Goal: Check status: Check status

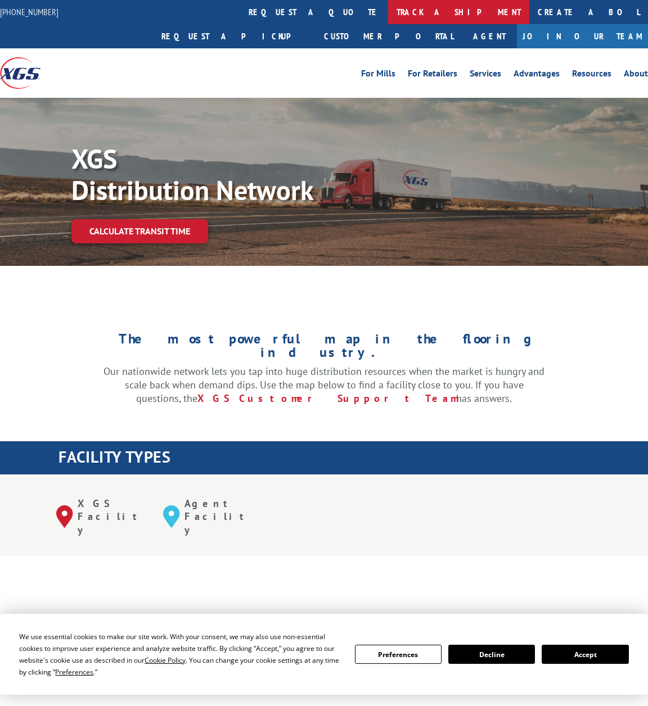
click at [388, 7] on link "track a shipment" at bounding box center [458, 12] width 141 height 24
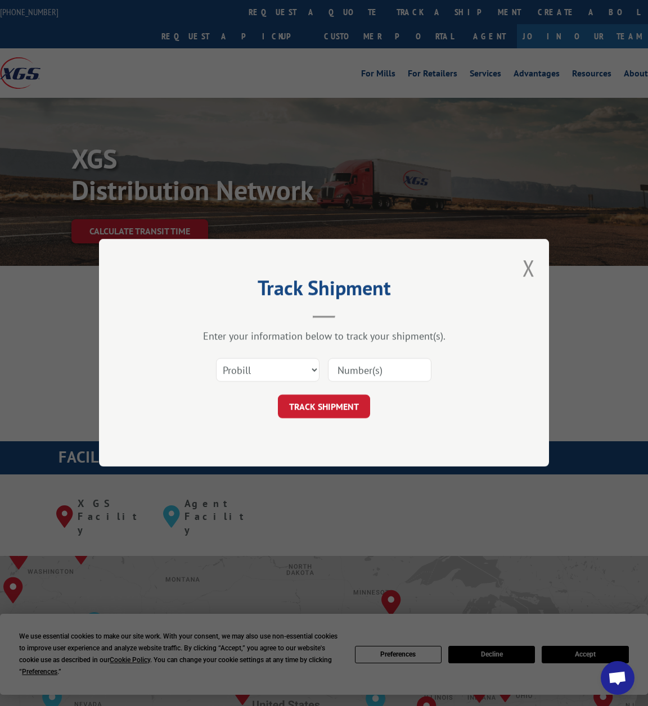
drag, startPoint x: 274, startPoint y: 367, endPoint x: 273, endPoint y: 376, distance: 8.5
click at [274, 367] on select "Select category... Probill BOL PO" at bounding box center [267, 371] width 103 height 24
select select "bol"
click at [216, 359] on select "Select category... Probill BOL PO" at bounding box center [267, 371] width 103 height 24
click at [381, 365] on input at bounding box center [379, 371] width 103 height 24
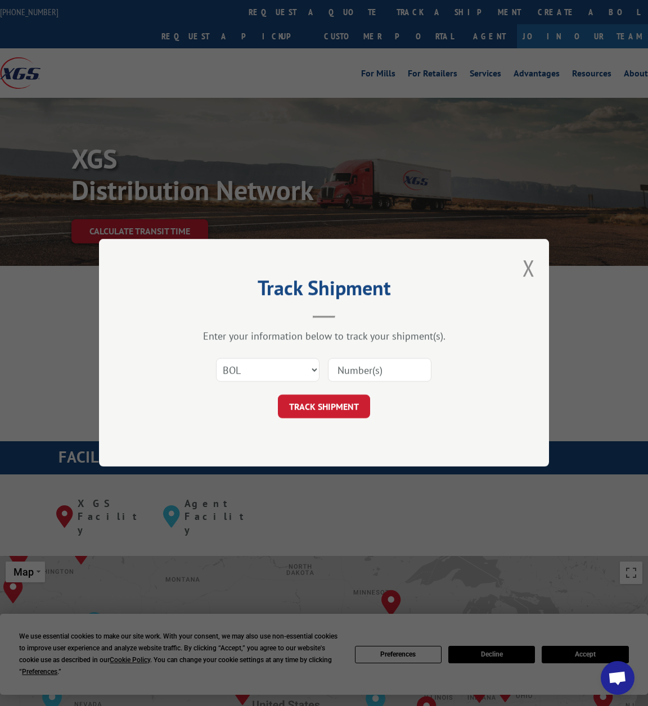
paste input "10102501GC"
type input "10102501GC"
click at [336, 403] on button "TRACK SHIPMENT" at bounding box center [324, 407] width 92 height 24
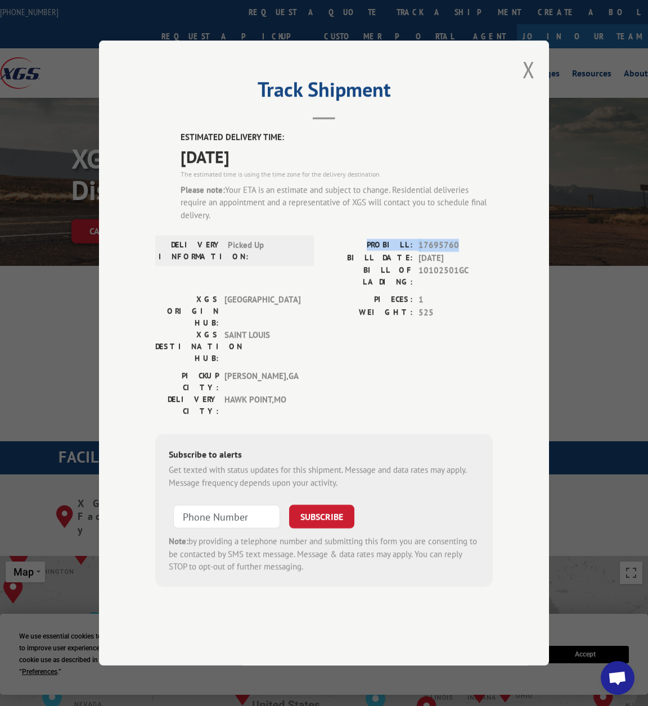
drag, startPoint x: 431, startPoint y: 275, endPoint x: 373, endPoint y: 277, distance: 57.9
click at [373, 252] on div "PROBILL: 17695760" at bounding box center [408, 245] width 169 height 13
copy div "PROBILL: 17695760"
click at [214, 505] on input "+1 (___) ___-____" at bounding box center [226, 517] width 107 height 24
paste input "636) 699-0317"
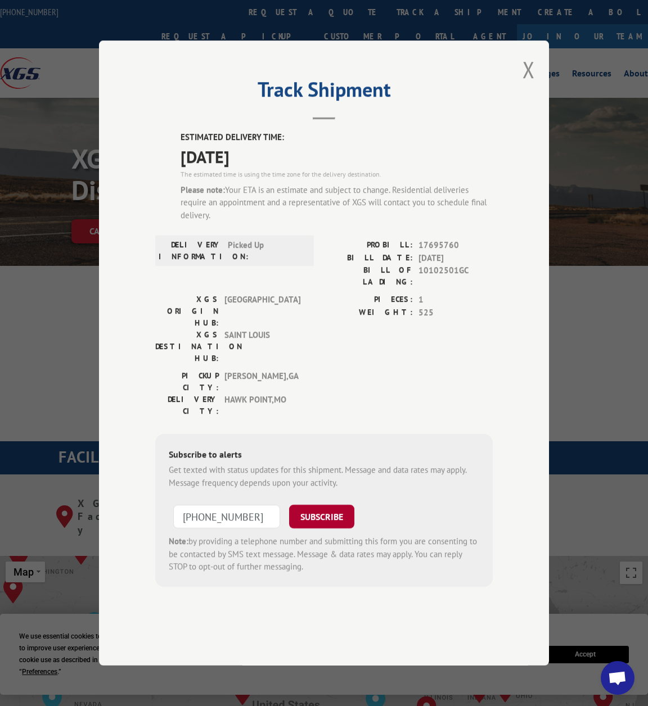
type input "[PHONE_NUMBER]"
click at [321, 505] on button "SUBSCRIBE" at bounding box center [321, 517] width 65 height 24
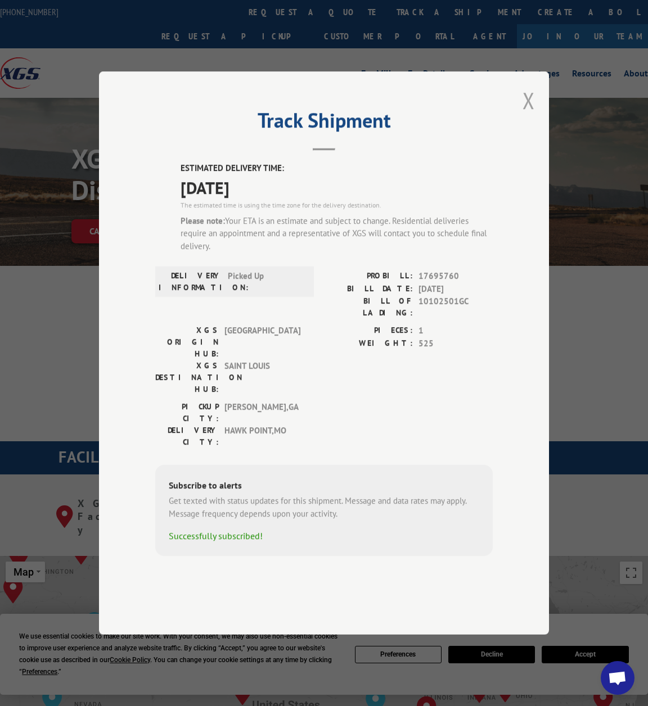
click at [529, 115] on button "Close modal" at bounding box center [528, 100] width 12 height 30
